Goal: Find specific page/section: Find specific page/section

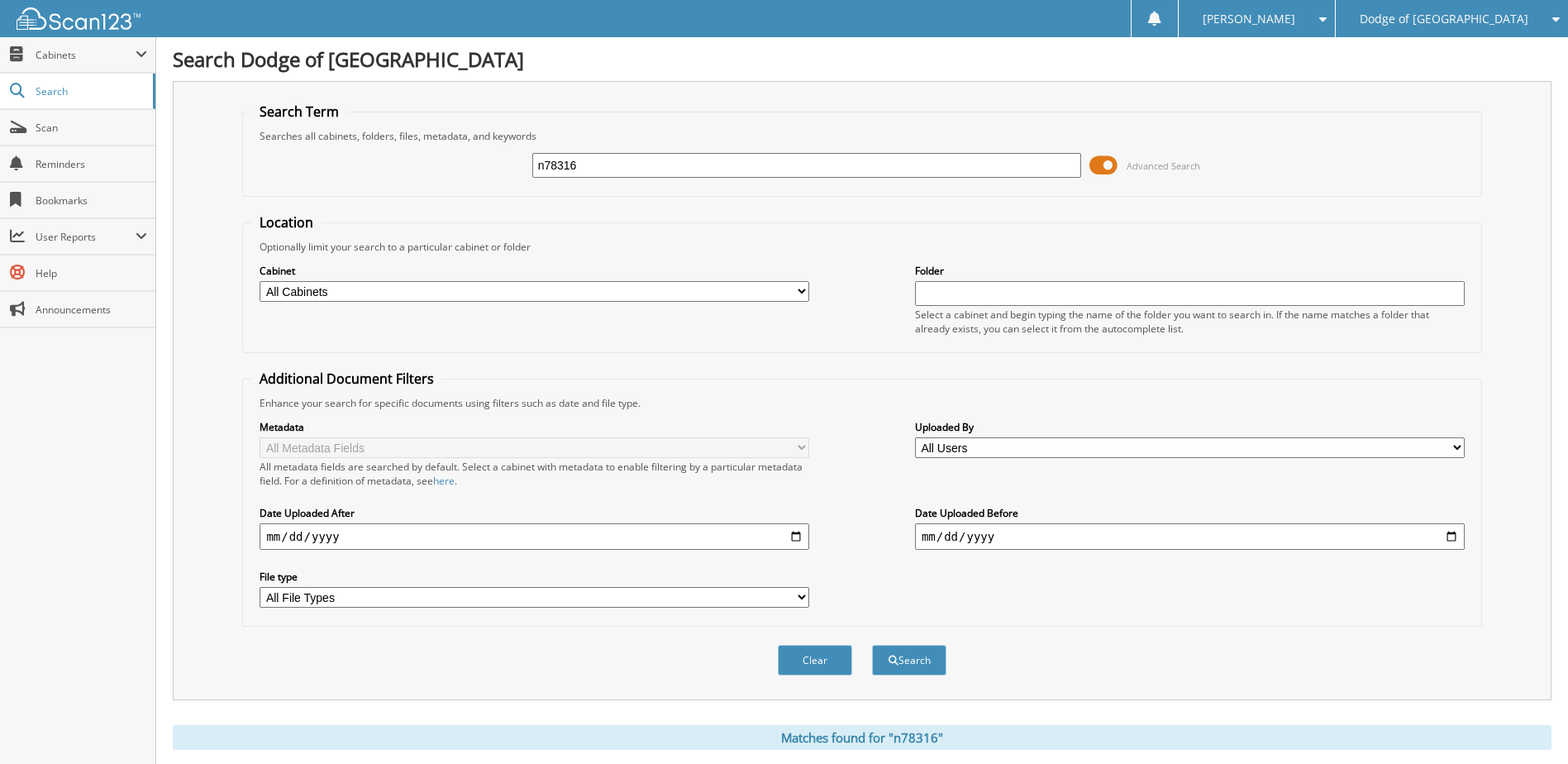
click at [649, 151] on div "n78316" at bounding box center [806, 166] width 550 height 28
click at [649, 160] on input "n78316" at bounding box center [806, 166] width 550 height 25
type input "u6809"
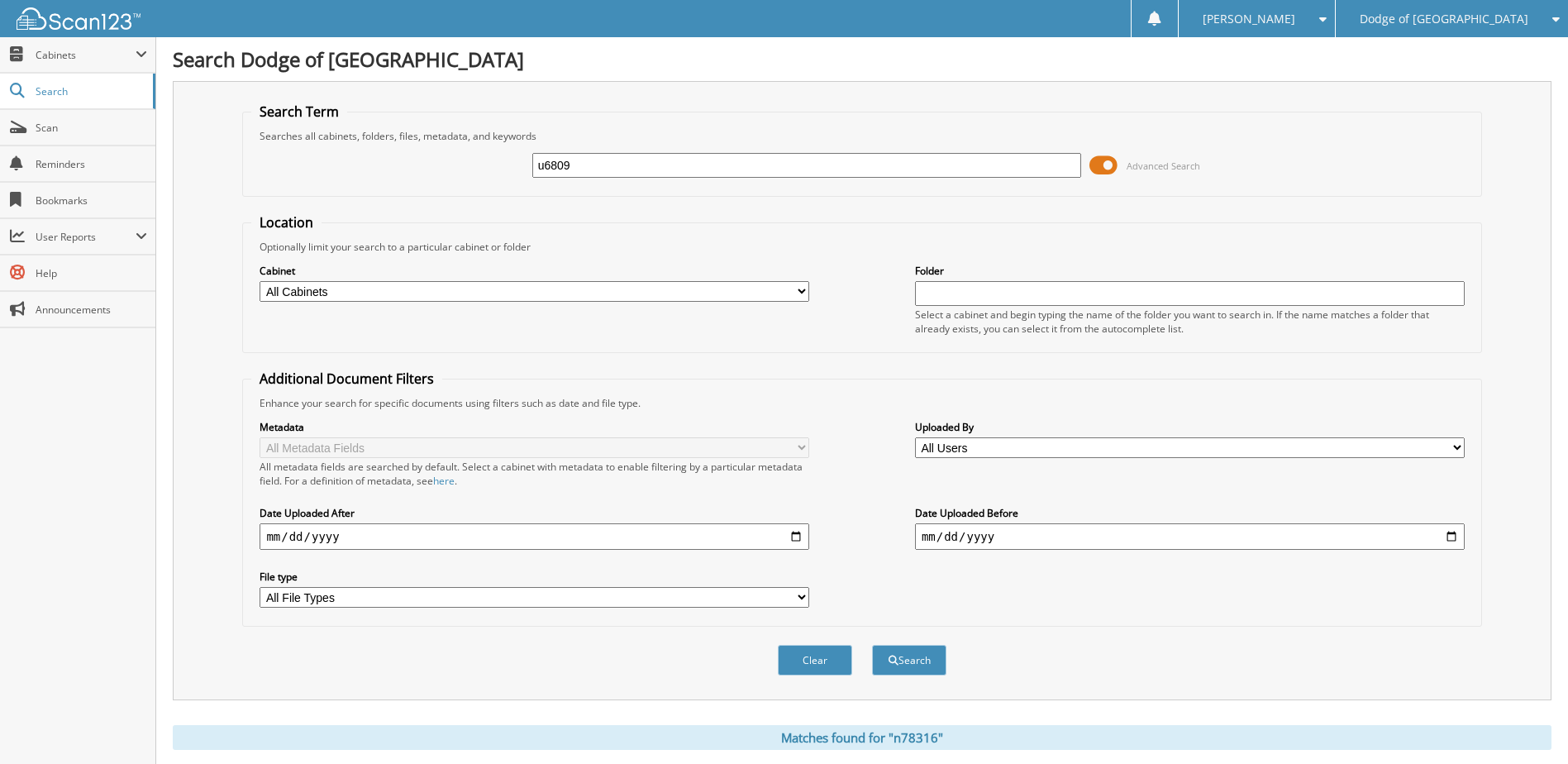
click at [872, 645] on button "Search" at bounding box center [908, 660] width 75 height 30
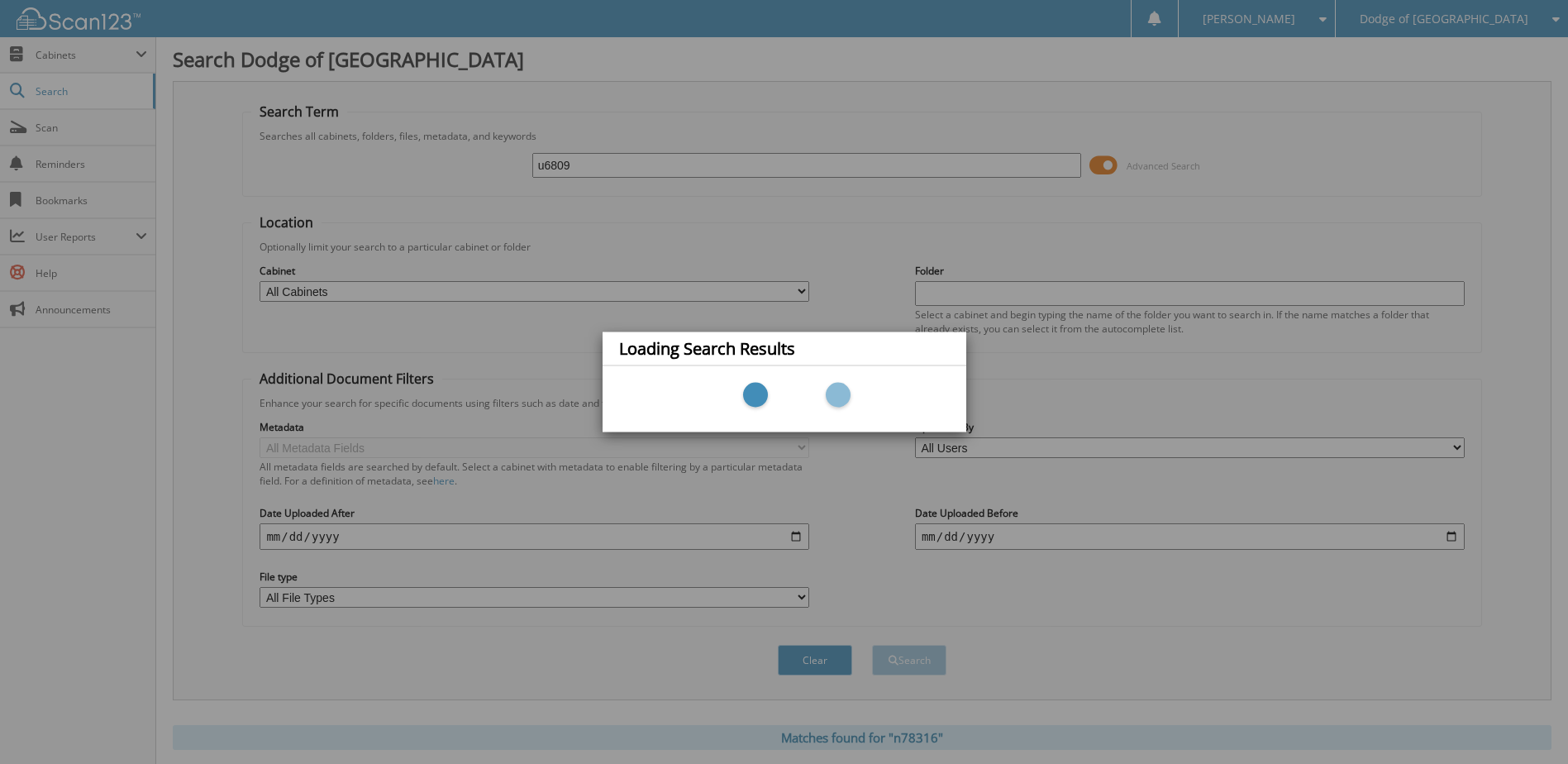
scroll to position [54, 0]
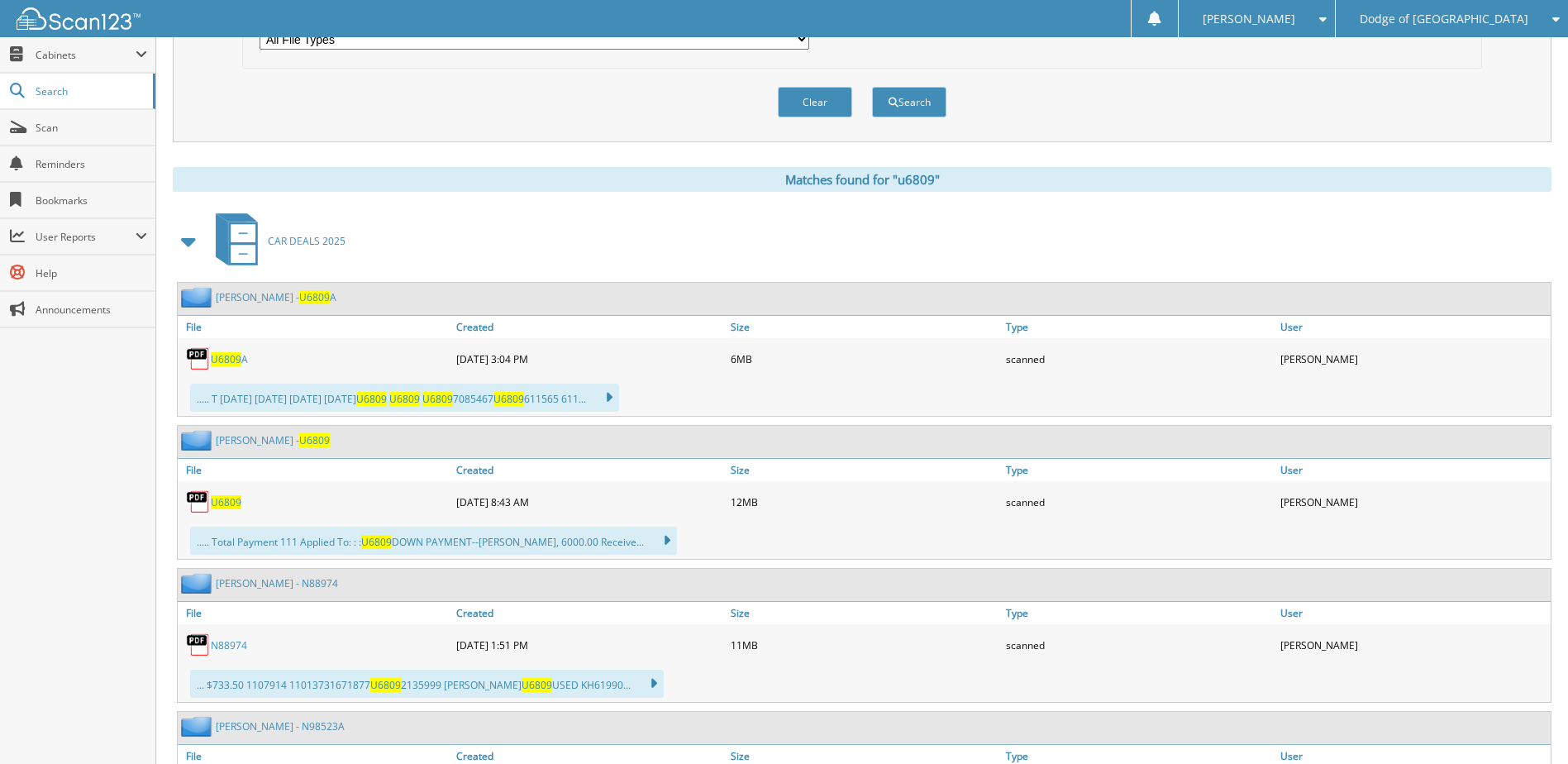
scroll to position [578, 0]
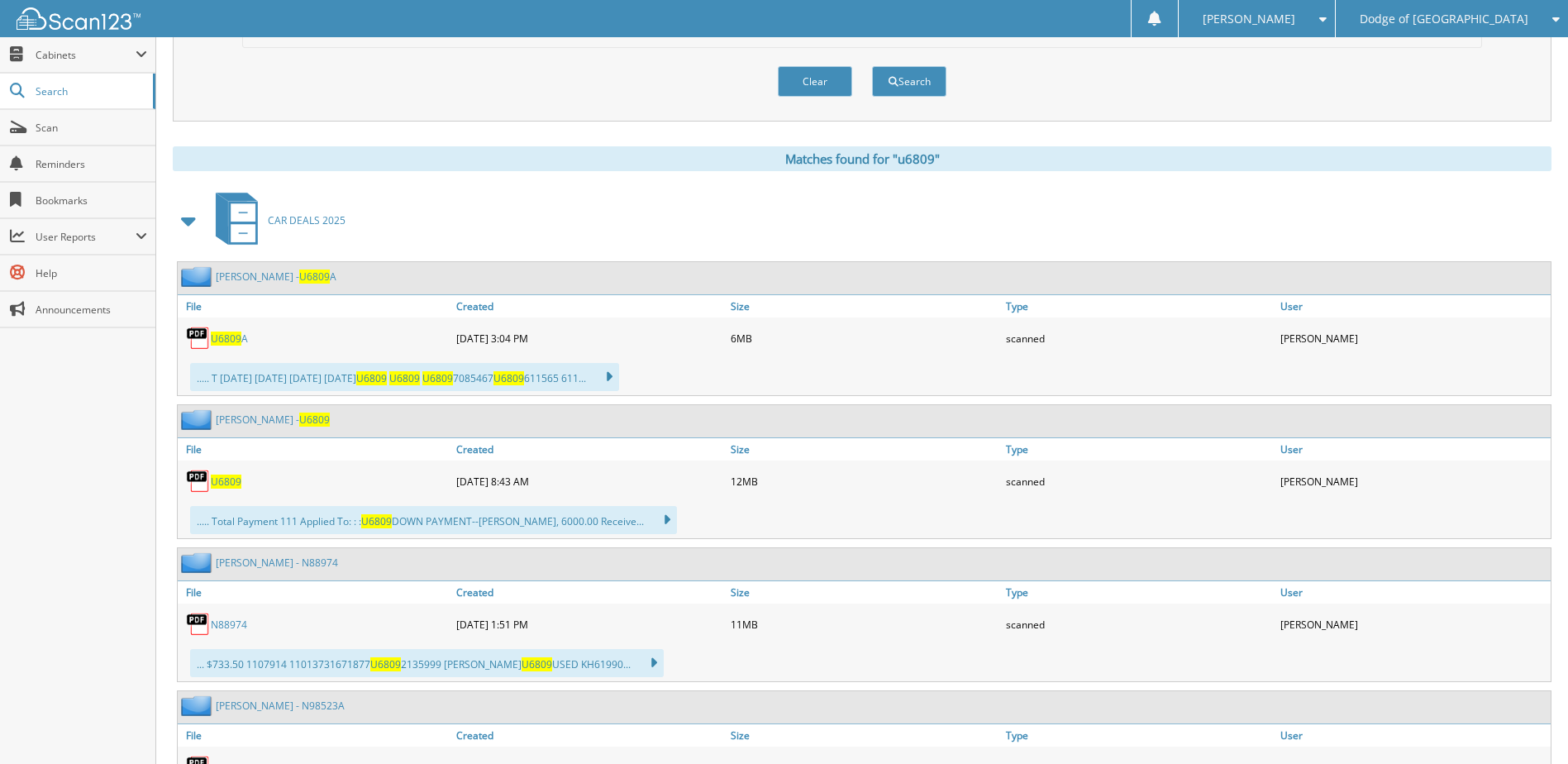
click at [229, 474] on link "U6809" at bounding box center [226, 481] width 30 height 14
